Goal: Information Seeking & Learning: Learn about a topic

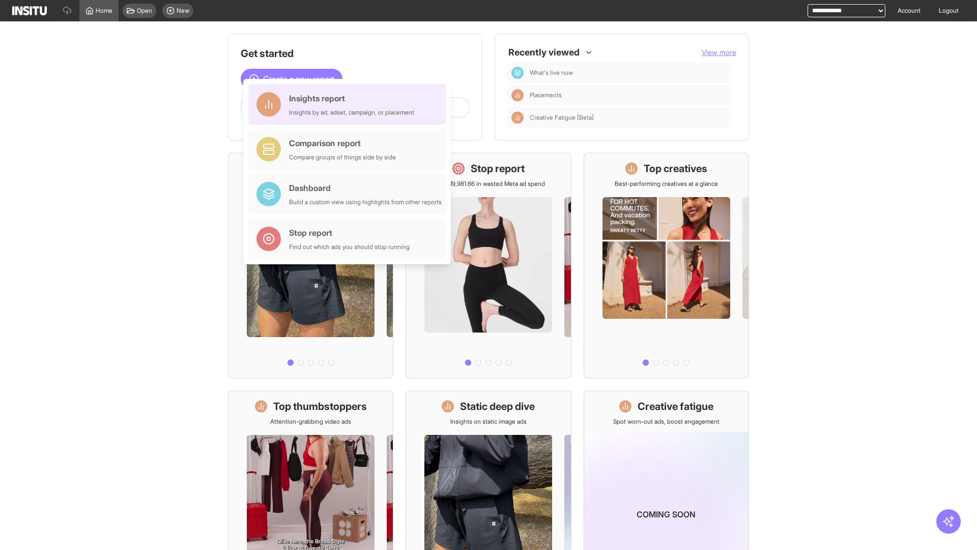
click at [350, 104] on div "Insights report Insights by ad, adset, campaign, or placement" at bounding box center [351, 104] width 125 height 24
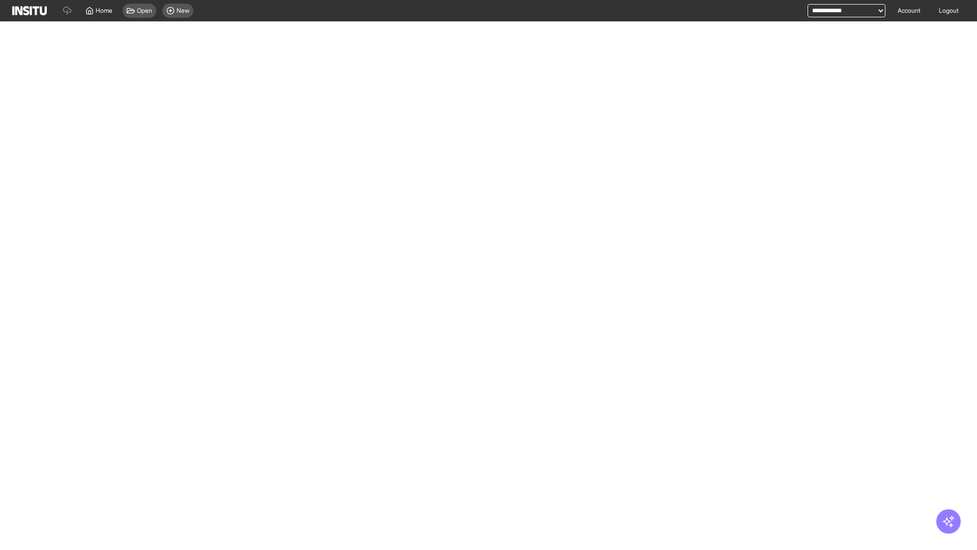
select select "**"
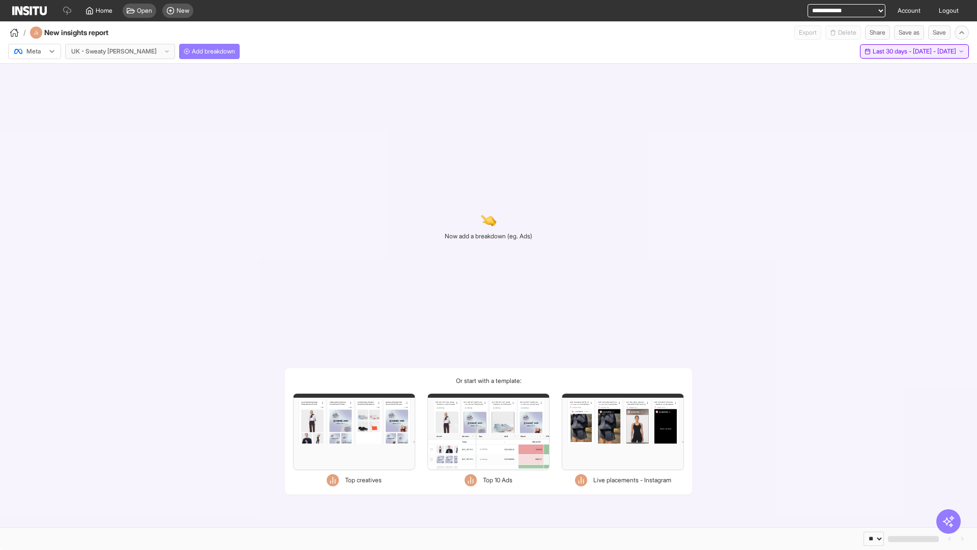
click at [892, 51] on span "Last 30 days - [DATE] - [DATE]" at bounding box center [914, 51] width 83 height 8
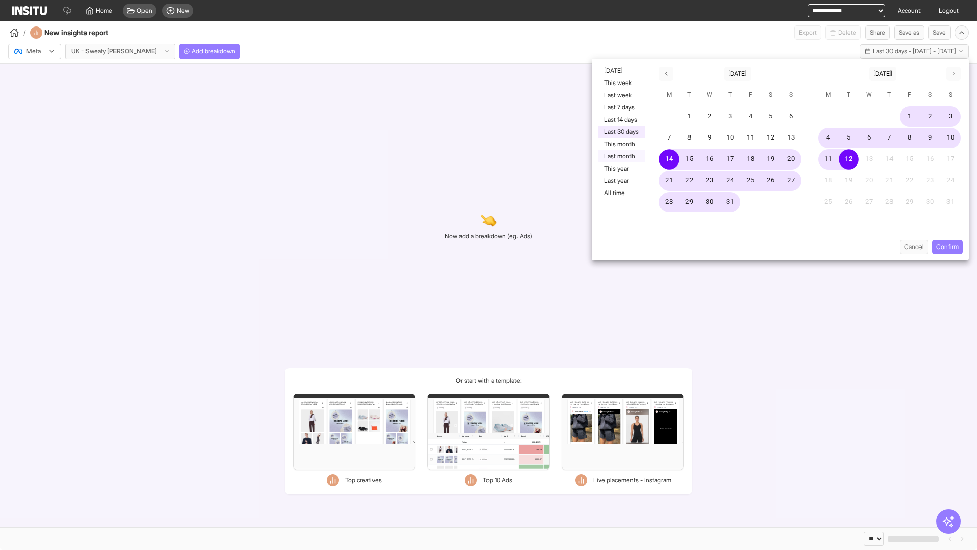
click at [621, 156] on button "Last month" at bounding box center [621, 156] width 47 height 12
